Goal: Check status: Check status

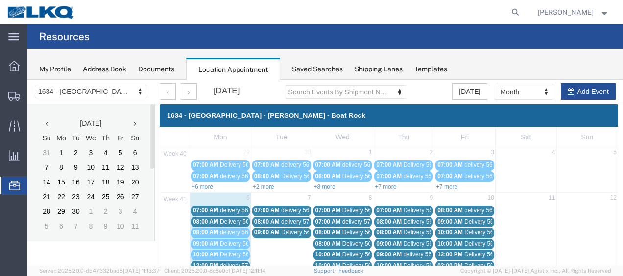
scroll to position [56, 0]
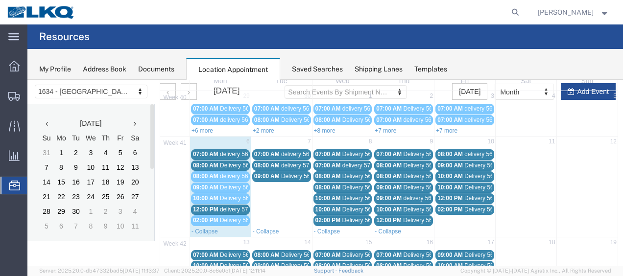
click at [231, 207] on span "delivery 57025750" at bounding box center [243, 209] width 47 height 7
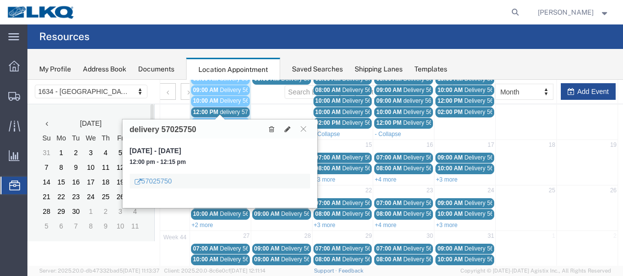
scroll to position [154, 0]
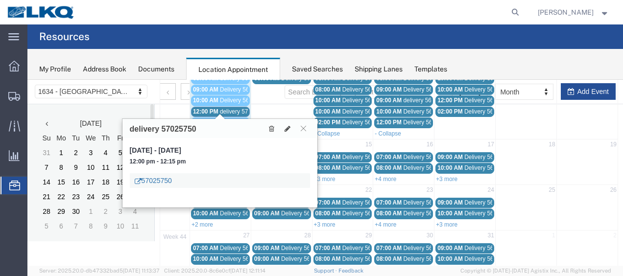
click at [155, 180] on link "57025750" at bounding box center [153, 181] width 37 height 10
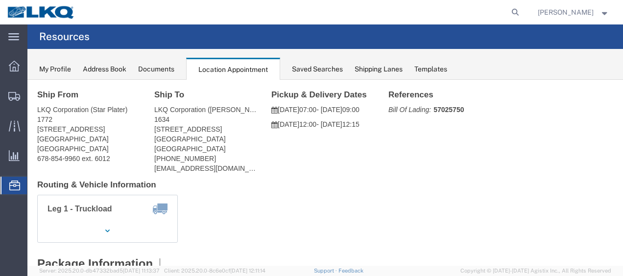
scroll to position [0, 0]
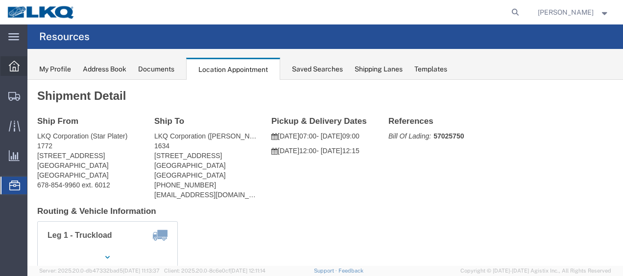
click at [13, 65] on icon at bounding box center [14, 66] width 11 height 11
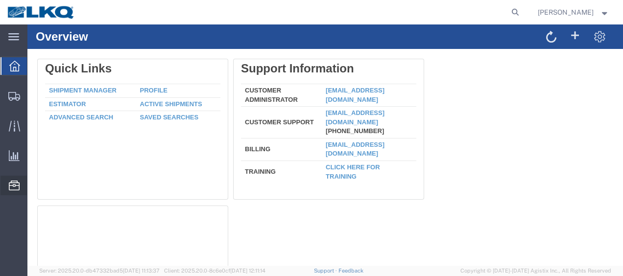
click at [0, 0] on span "Location Appointment" at bounding box center [0, 0] width 0 height 0
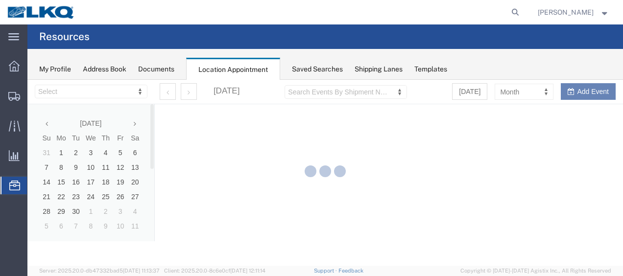
select select "28712"
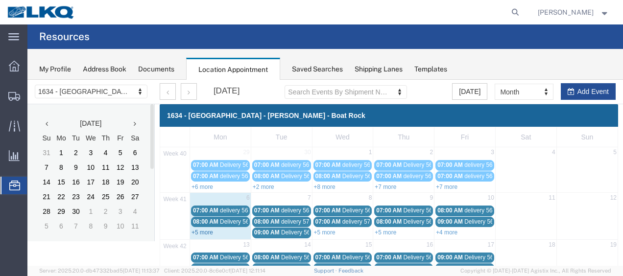
click at [201, 231] on link "+5 more" at bounding box center [202, 232] width 22 height 7
